Goal: Task Accomplishment & Management: Use online tool/utility

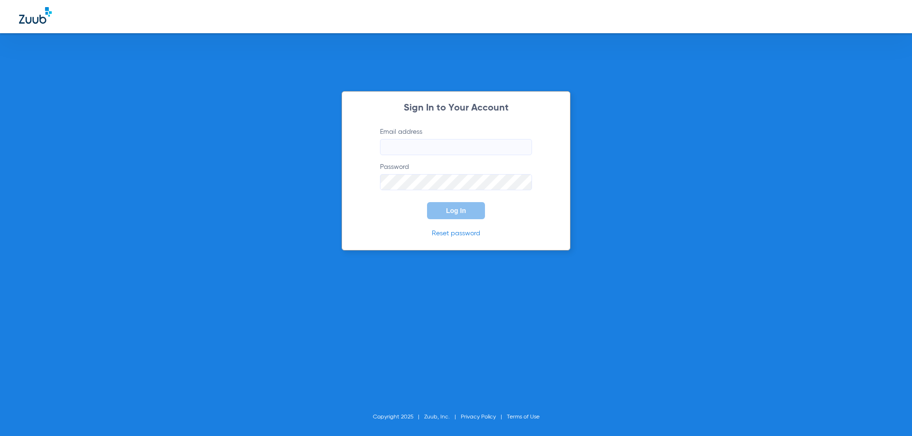
type input "[EMAIL_ADDRESS][DOMAIN_NAME]"
drag, startPoint x: 450, startPoint y: 212, endPoint x: 358, endPoint y: 206, distance: 91.9
click at [449, 212] on span "Log In" at bounding box center [456, 211] width 20 height 8
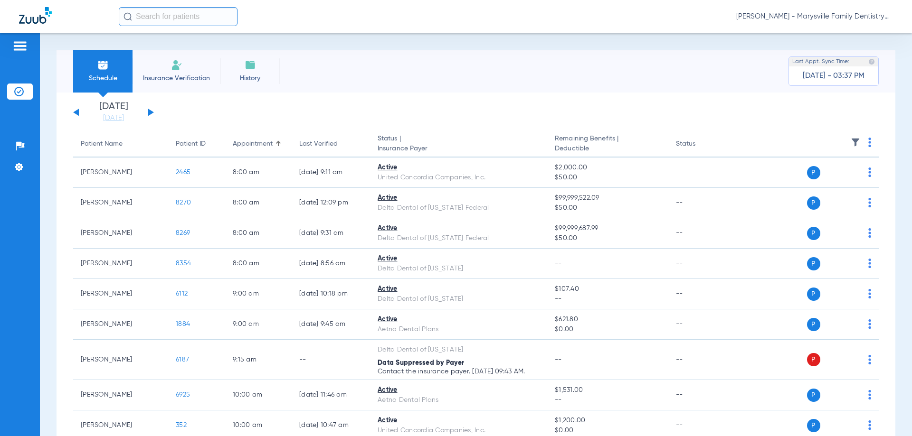
click at [173, 74] on span "Insurance Verification" at bounding box center [177, 78] width 74 height 9
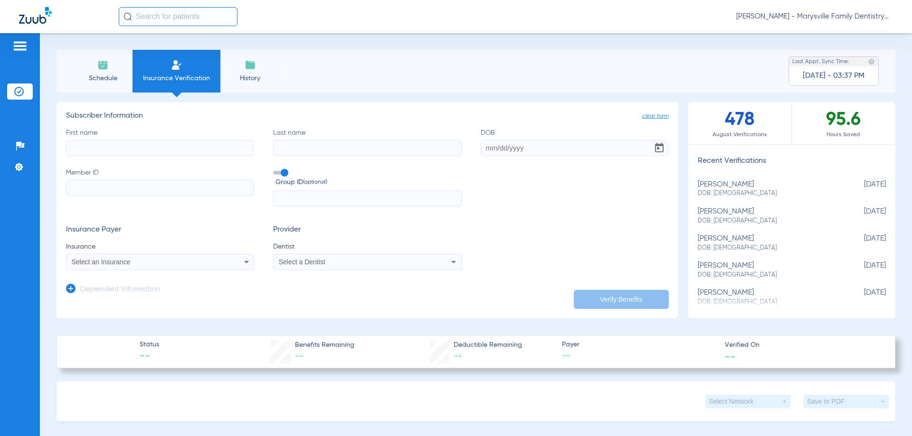
click at [123, 142] on input "First name" at bounding box center [160, 148] width 188 height 16
type input "[PERSON_NAME]"
type input "[DATE]"
click at [152, 192] on input "Member ID" at bounding box center [160, 188] width 188 height 16
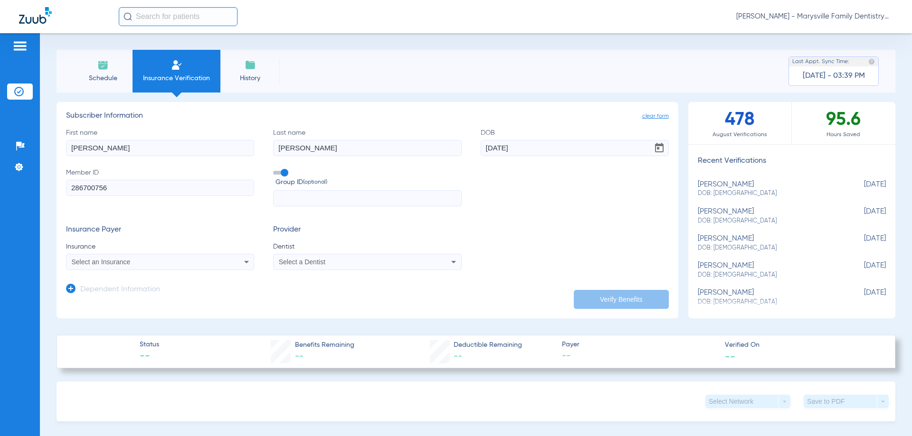
type input "286700756"
click at [246, 262] on icon at bounding box center [246, 262] width 5 height 2
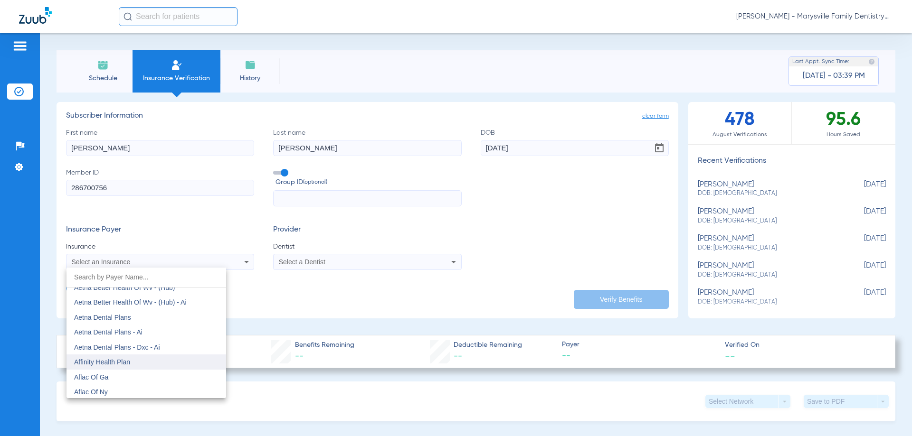
scroll to position [95, 0]
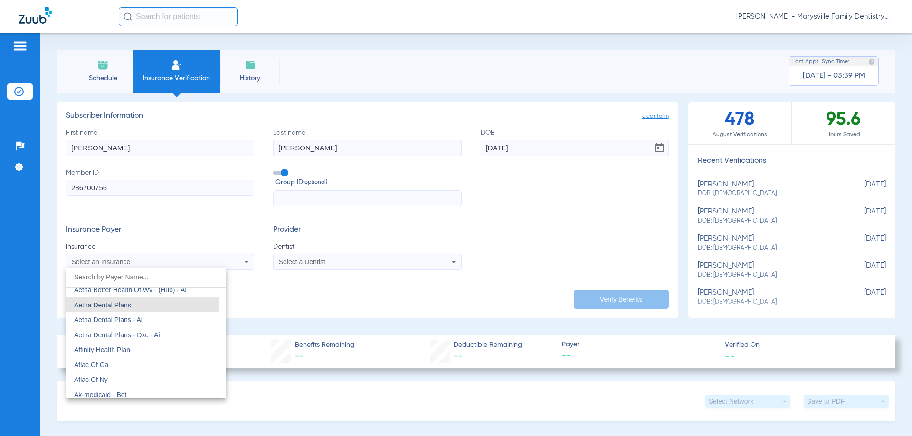
drag, startPoint x: 125, startPoint y: 303, endPoint x: 148, endPoint y: 297, distance: 23.5
click at [124, 304] on span "Aetna Dental Plans" at bounding box center [102, 306] width 57 height 8
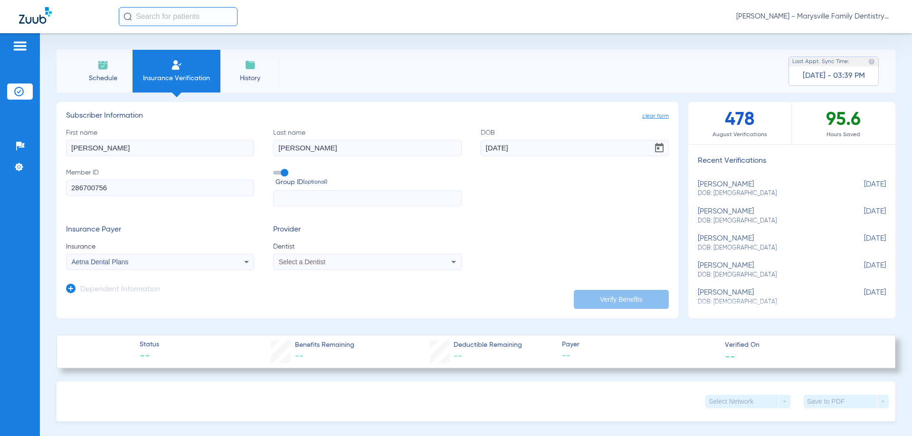
click at [450, 265] on icon at bounding box center [453, 261] width 11 height 11
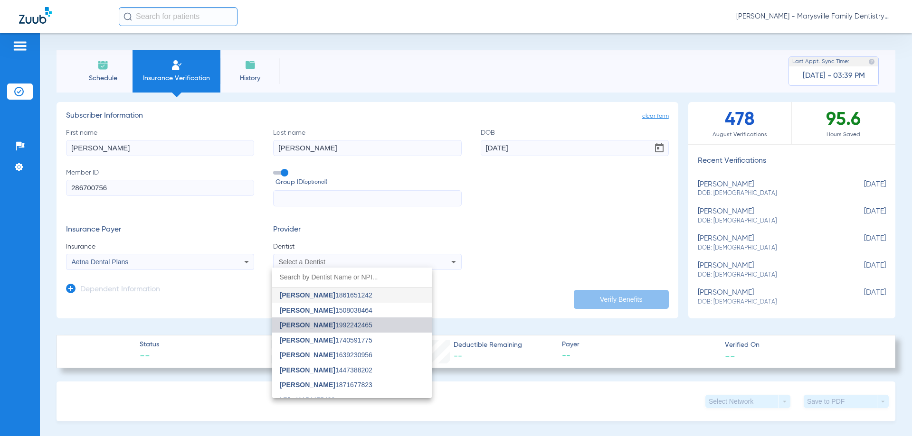
click at [359, 327] on mat-option "[PERSON_NAME] 1992242465" at bounding box center [352, 325] width 160 height 15
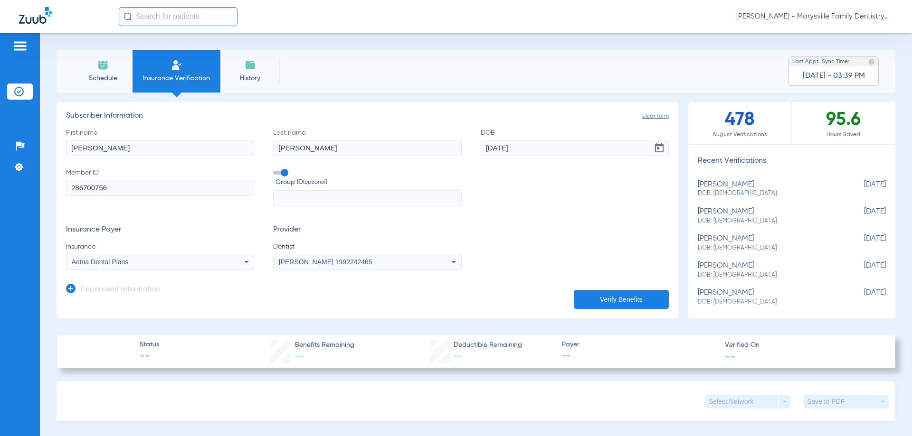
click at [607, 296] on button "Verify Benefits" at bounding box center [621, 299] width 95 height 19
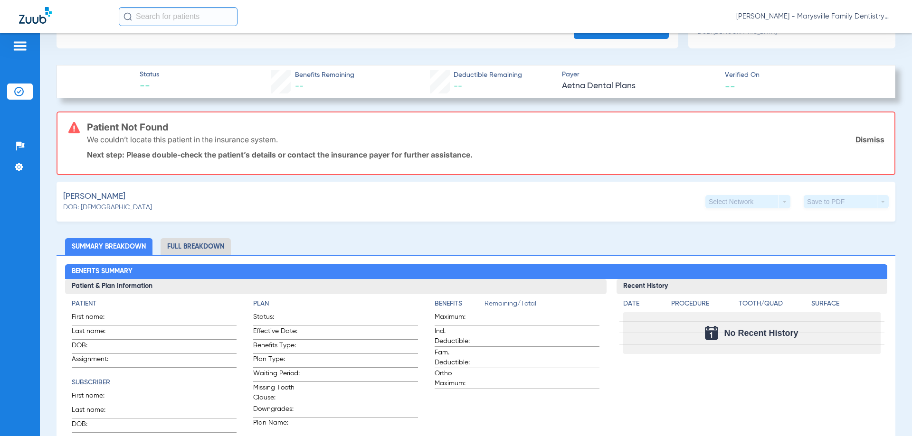
scroll to position [332, 0]
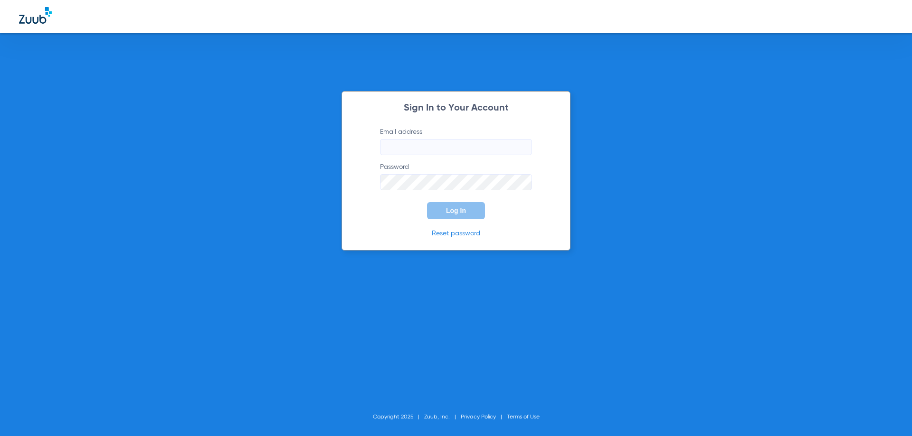
type input "[EMAIL_ADDRESS][DOMAIN_NAME]"
